Goal: Use online tool/utility: Utilize a website feature to perform a specific function

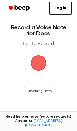
click at [35, 68] on span "button" at bounding box center [38, 63] width 20 height 20
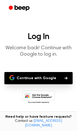
click at [36, 80] on button "Continue with Google" at bounding box center [38, 78] width 68 height 12
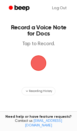
click at [39, 63] on span "button" at bounding box center [38, 63] width 29 height 29
click at [39, 63] on span "button" at bounding box center [38, 63] width 19 height 19
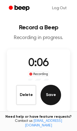
click at [48, 99] on button "Save" at bounding box center [50, 95] width 20 height 20
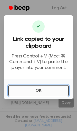
click at [47, 93] on button "OK" at bounding box center [38, 90] width 60 height 11
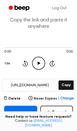
scroll to position [20, 0]
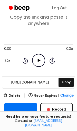
click at [38, 58] on icon "Play Audio" at bounding box center [38, 60] width 13 height 13
click at [38, 58] on icon "Pause Audio" at bounding box center [38, 60] width 13 height 13
click at [38, 58] on icon "Play Audio" at bounding box center [38, 60] width 13 height 13
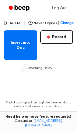
scroll to position [116, 0]
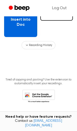
click at [21, 23] on button "Insert into Doc" at bounding box center [20, 22] width 33 height 30
